Goal: Find specific page/section: Find specific page/section

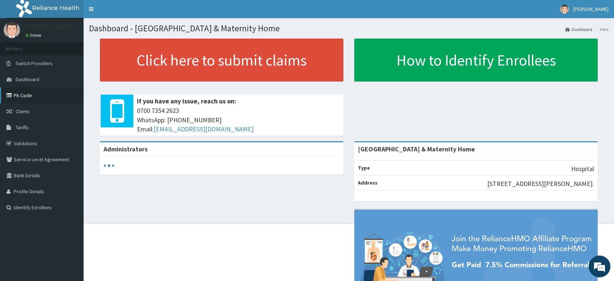
click at [36, 92] on link "PA Code" at bounding box center [42, 95] width 84 height 16
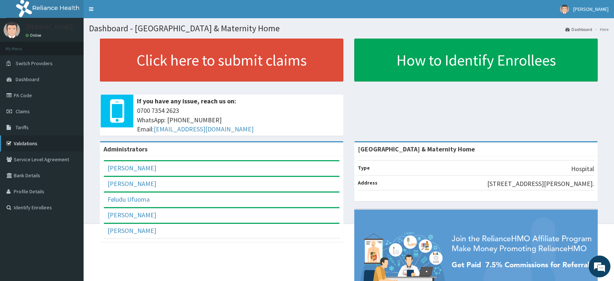
click at [26, 142] on link "Validations" at bounding box center [42, 143] width 84 height 16
